Goal: Task Accomplishment & Management: Use online tool/utility

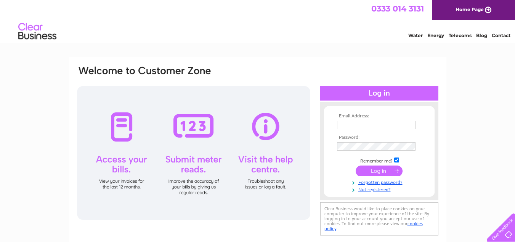
type input "allan37@talktalk.net"
click at [374, 169] on input "submit" at bounding box center [379, 170] width 47 height 11
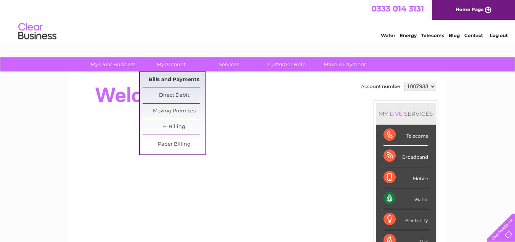
click at [169, 78] on link "Bills and Payments" at bounding box center [174, 79] width 63 height 15
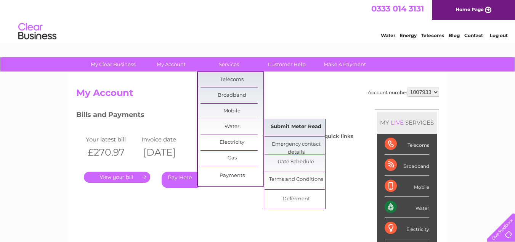
click at [280, 126] on link "Submit Meter Read" at bounding box center [296, 126] width 63 height 15
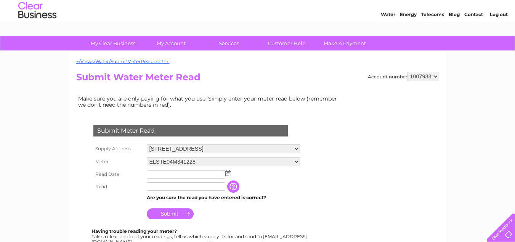
scroll to position [38, 0]
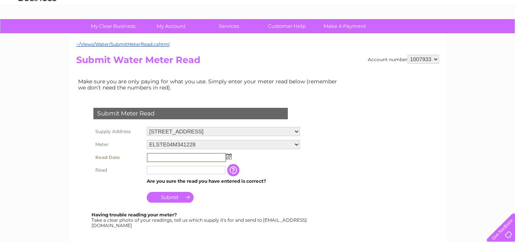
click at [151, 156] on input "text" at bounding box center [186, 157] width 79 height 9
click at [230, 157] on img at bounding box center [229, 156] width 6 height 6
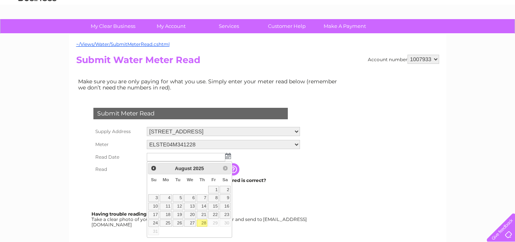
click at [203, 224] on link "28" at bounding box center [202, 223] width 11 height 8
type input "2025/08/28"
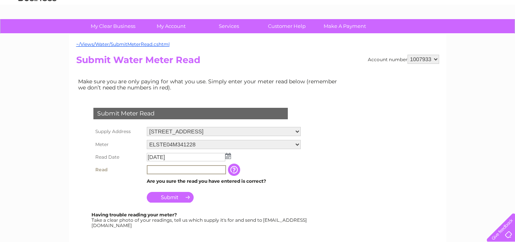
click at [152, 170] on input "text" at bounding box center [186, 169] width 79 height 9
type input "04846"
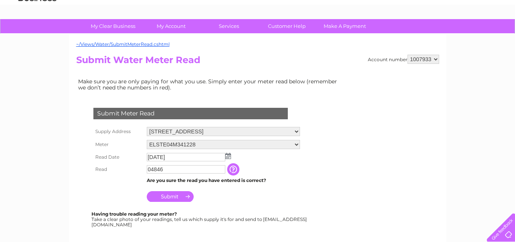
click at [166, 192] on input "Submit" at bounding box center [170, 196] width 47 height 11
